Goal: Task Accomplishment & Management: Use online tool/utility

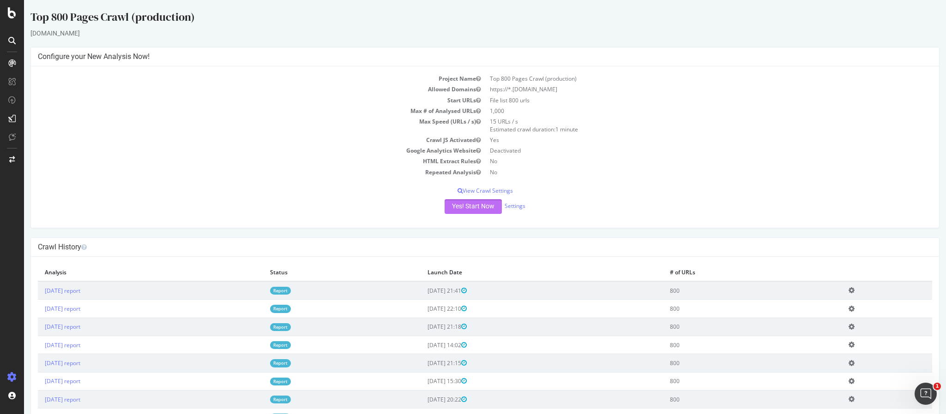
click at [473, 206] on button "Yes! Start Now" at bounding box center [472, 206] width 57 height 15
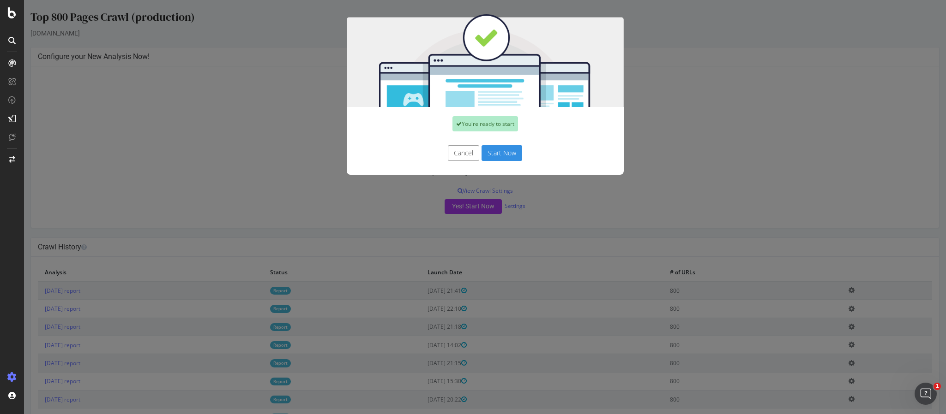
click at [503, 153] on button "Start Now" at bounding box center [501, 153] width 41 height 16
